Goal: Task Accomplishment & Management: Use online tool/utility

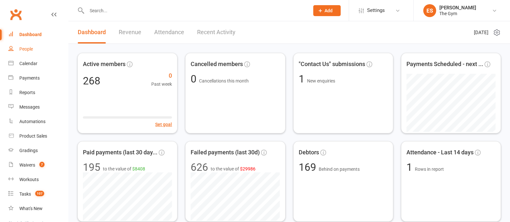
click at [29, 51] on div "People" at bounding box center [26, 48] width 14 height 5
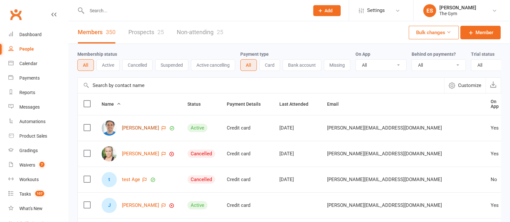
click at [132, 131] on link "[PERSON_NAME]" at bounding box center [140, 128] width 37 height 5
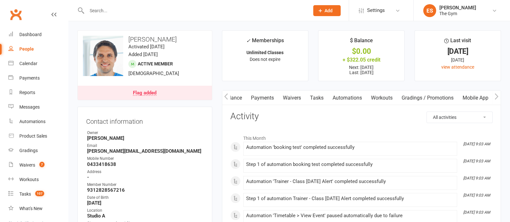
scroll to position [0, 86]
drag, startPoint x: 460, startPoint y: 96, endPoint x: 476, endPoint y: 106, distance: 19.1
click at [394, 101] on link "Workouts" at bounding box center [382, 98] width 31 height 15
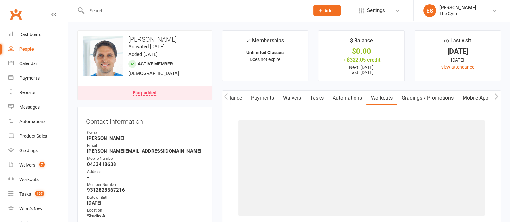
click at [477, 99] on link "Mobile App" at bounding box center [475, 98] width 35 height 15
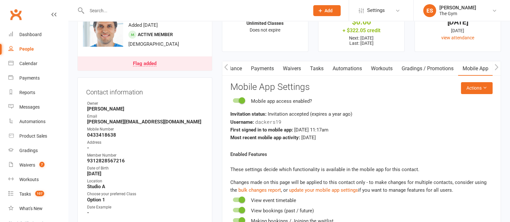
scroll to position [40, 0]
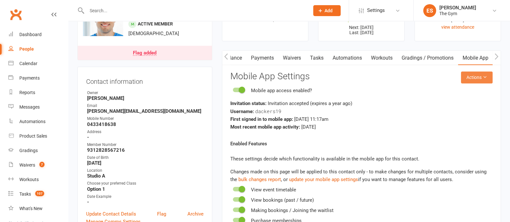
click at [484, 80] on button "Actions" at bounding box center [477, 78] width 32 height 12
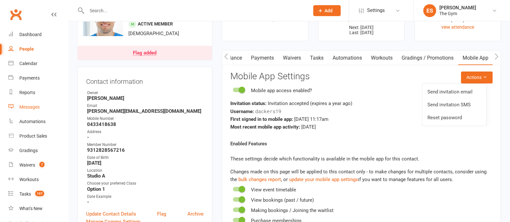
click at [32, 109] on div "Messages" at bounding box center [29, 107] width 20 height 5
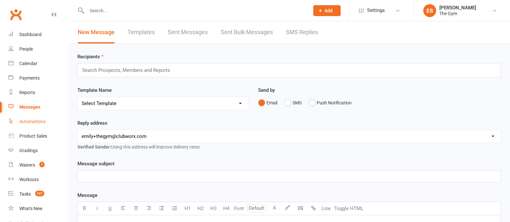
click at [19, 124] on div "Automations" at bounding box center [32, 121] width 26 height 5
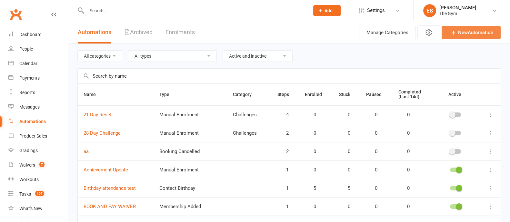
click at [474, 30] on link "New Automation" at bounding box center [471, 33] width 59 height 14
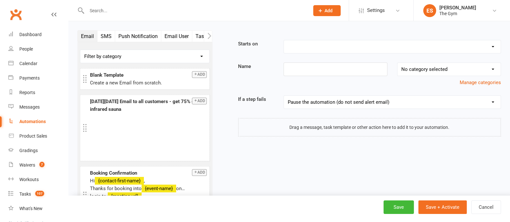
drag, startPoint x: 137, startPoint y: 36, endPoint x: 262, endPoint y: 119, distance: 149.9
click at [283, 129] on div "Email SMS Push Notification Email User Task Portal Membership Workout Style Mob…" at bounding box center [290, 130] width 434 height 200
click at [133, 35] on button "Push Notification" at bounding box center [131, 36] width 46 height 11
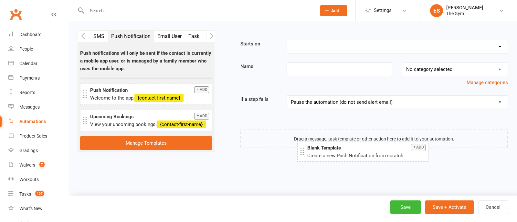
drag, startPoint x: 247, startPoint y: 136, endPoint x: 349, endPoint y: 144, distance: 102.6
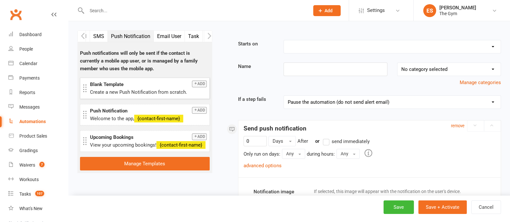
click at [197, 36] on button "Task" at bounding box center [194, 36] width 18 height 11
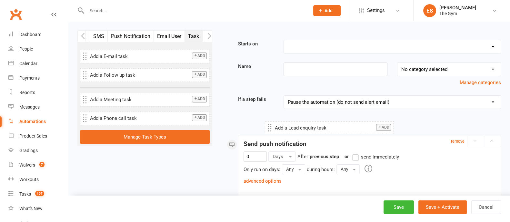
drag, startPoint x: 126, startPoint y: 95, endPoint x: 306, endPoint y: 129, distance: 183.7
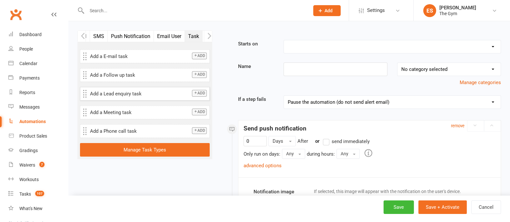
click at [322, 46] on select "Booking Cancelled Booking Due Booking Late-Cancelled Booking Marked Absent Book…" at bounding box center [392, 46] width 217 height 13
select select "28"
click at [284, 40] on select "Booking Cancelled Booking Due Booking Late-Cancelled Booking Marked Absent Book…" at bounding box center [392, 46] width 217 height 13
click at [29, 106] on div "Messages" at bounding box center [29, 107] width 20 height 5
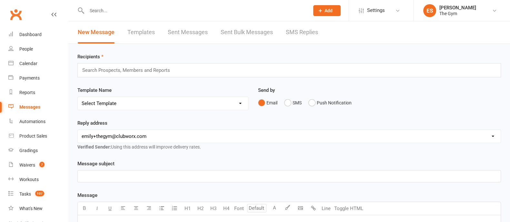
click at [190, 35] on link "Sent Messages" at bounding box center [188, 32] width 40 height 22
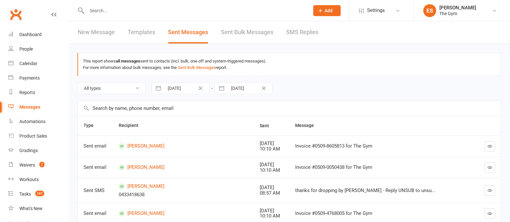
click at [120, 89] on select "All types Emails SMSes Push Notifications SMS Replies Failed SMSes Failed Push …" at bounding box center [111, 88] width 67 height 11
select select "sms"
click at [78, 83] on select "All types Emails SMSes Push Notifications SMS Replies Failed SMSes Failed Push …" at bounding box center [111, 88] width 67 height 11
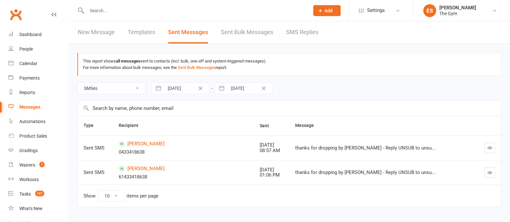
click at [255, 35] on link "Sent Bulk Messages" at bounding box center [247, 32] width 52 height 22
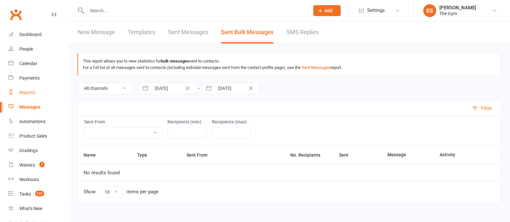
click at [23, 89] on link "Reports" at bounding box center [38, 93] width 60 height 15
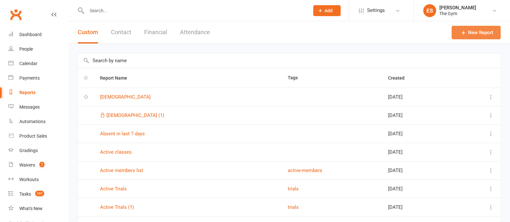
click at [489, 27] on link "New Report" at bounding box center [476, 33] width 49 height 14
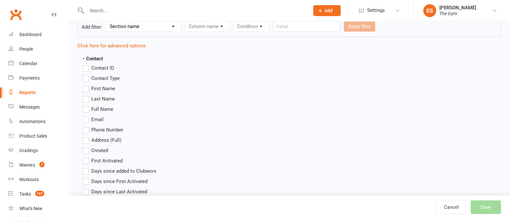
scroll to position [161, 0]
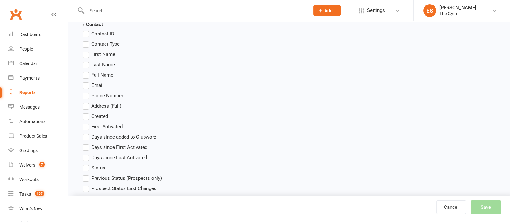
click at [95, 24] on strong "Contact" at bounding box center [93, 25] width 20 height 6
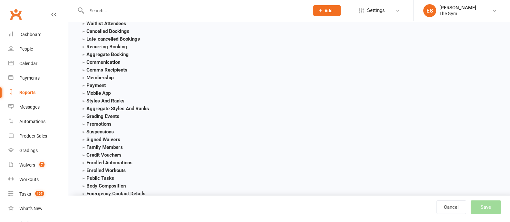
scroll to position [182, 0]
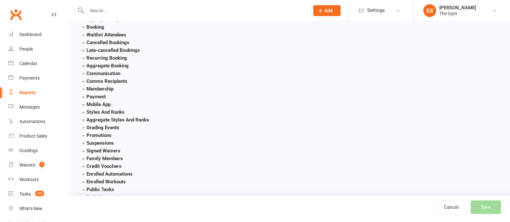
click at [96, 73] on strong "Communication" at bounding box center [102, 74] width 38 height 6
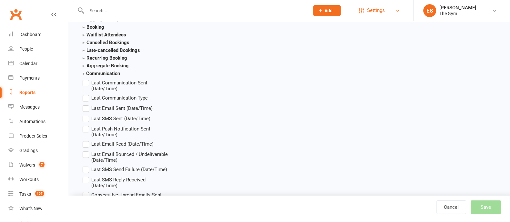
click at [374, 11] on span "Settings" at bounding box center [376, 10] width 18 height 15
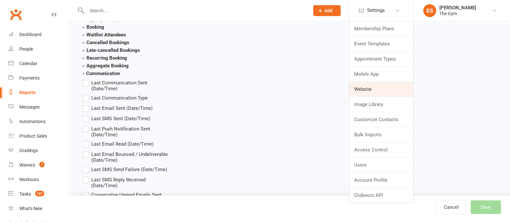
click at [365, 94] on link "Website" at bounding box center [381, 89] width 64 height 15
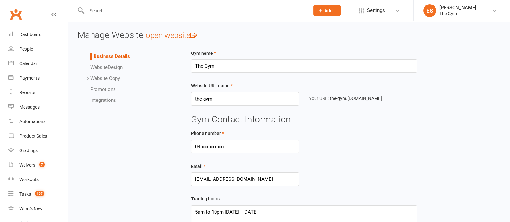
click at [104, 100] on link "Integrations" at bounding box center [103, 101] width 26 height 6
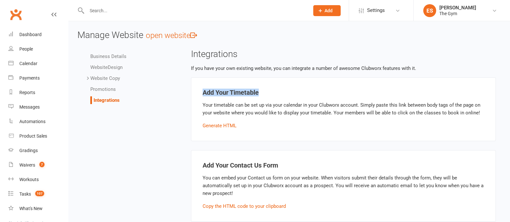
drag, startPoint x: 262, startPoint y: 92, endPoint x: 206, endPoint y: 101, distance: 56.3
click at [192, 94] on div "Add Your Timetable Your timetable can be set up via your calendar in your Clubw…" at bounding box center [343, 109] width 305 height 64
click at [376, 12] on span "Settings" at bounding box center [376, 10] width 18 height 15
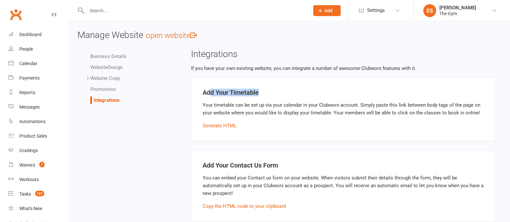
drag, startPoint x: 200, startPoint y: 93, endPoint x: 259, endPoint y: 90, distance: 59.1
click at [260, 90] on h4 "Add Your Timetable" at bounding box center [344, 92] width 282 height 7
click at [218, 125] on button "Generate HTML" at bounding box center [220, 126] width 34 height 8
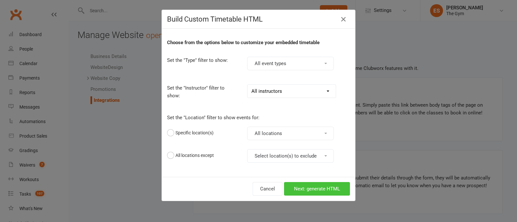
click at [314, 185] on button "Next: generate HTML" at bounding box center [317, 189] width 66 height 14
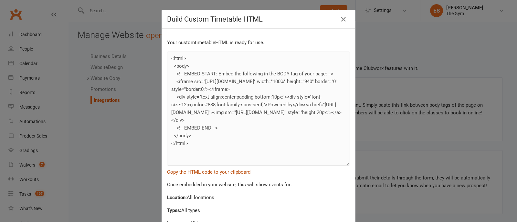
click at [190, 173] on button "Copy the HTML code to your clipboard" at bounding box center [208, 173] width 83 height 8
